Goal: Task Accomplishment & Management: Complete application form

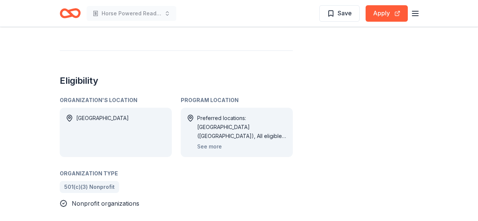
scroll to position [461, 0]
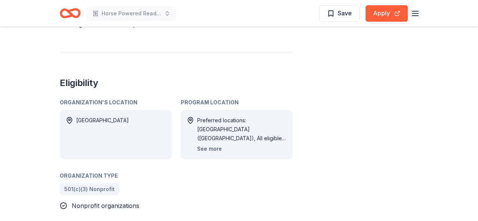
click at [211, 144] on button "See more" at bounding box center [209, 148] width 25 height 9
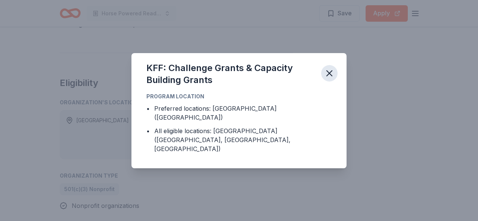
click at [336, 81] on button "button" at bounding box center [329, 73] width 16 height 16
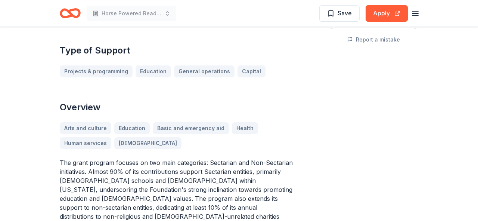
scroll to position [180, 0]
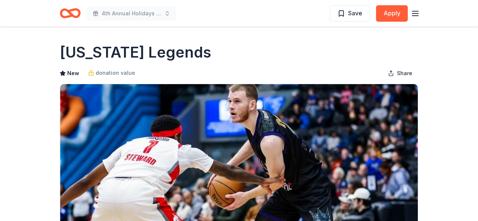
click at [417, 11] on line "button" at bounding box center [415, 11] width 6 height 0
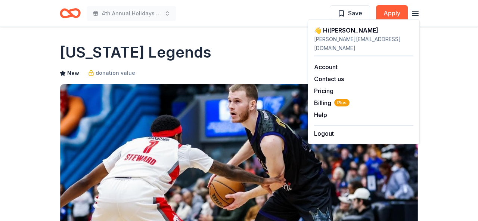
click at [241, 48] on div "[US_STATE] Legends" at bounding box center [239, 52] width 359 height 21
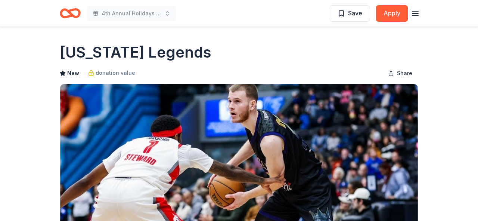
click at [416, 14] on icon "button" at bounding box center [415, 13] width 9 height 9
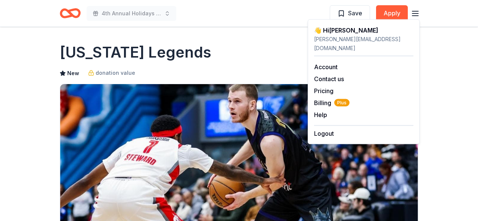
click at [73, 11] on icon "Home" at bounding box center [70, 13] width 21 height 18
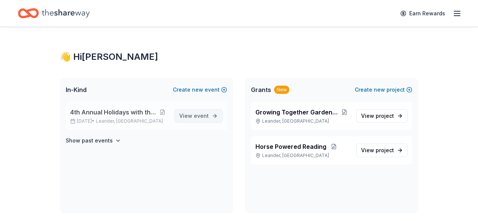
click at [187, 114] on span "View event" at bounding box center [194, 115] width 30 height 9
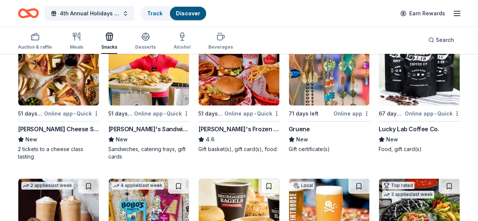
scroll to position [104, 0]
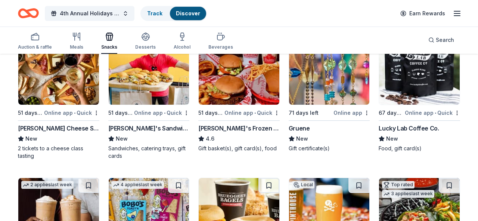
click at [339, 79] on img at bounding box center [329, 69] width 81 height 71
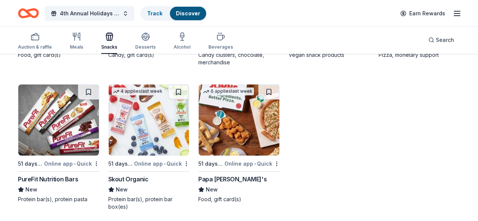
scroll to position [2077, 0]
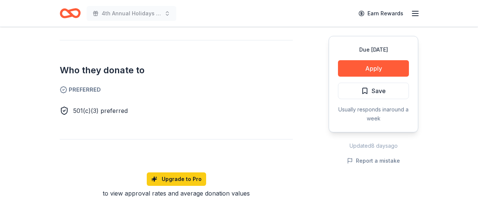
scroll to position [384, 0]
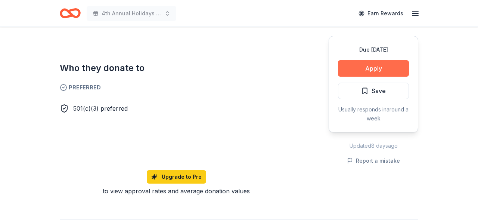
click at [367, 65] on button "Apply" at bounding box center [373, 68] width 71 height 16
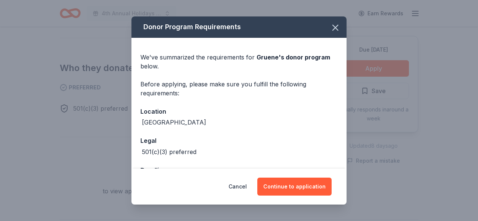
scroll to position [27, 0]
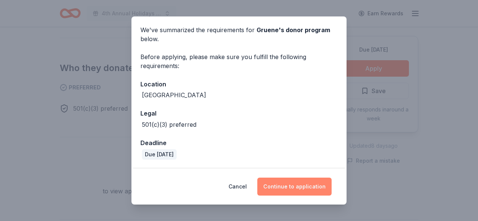
click at [307, 186] on button "Continue to application" at bounding box center [294, 186] width 74 height 18
